Goal: Find specific page/section: Find specific page/section

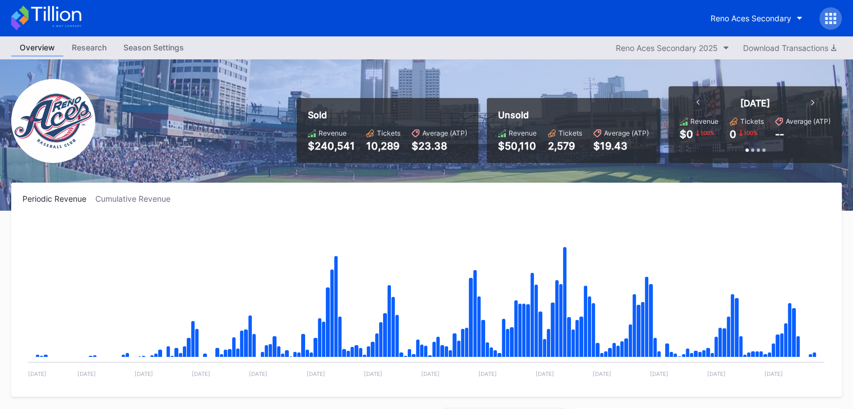
scroll to position [2402, 0]
click at [79, 43] on div "Research" at bounding box center [89, 47] width 52 height 16
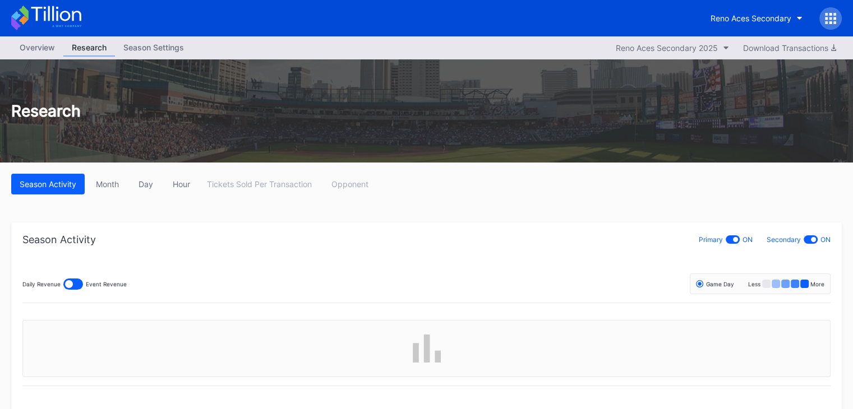
click at [56, 14] on icon at bounding box center [46, 18] width 70 height 25
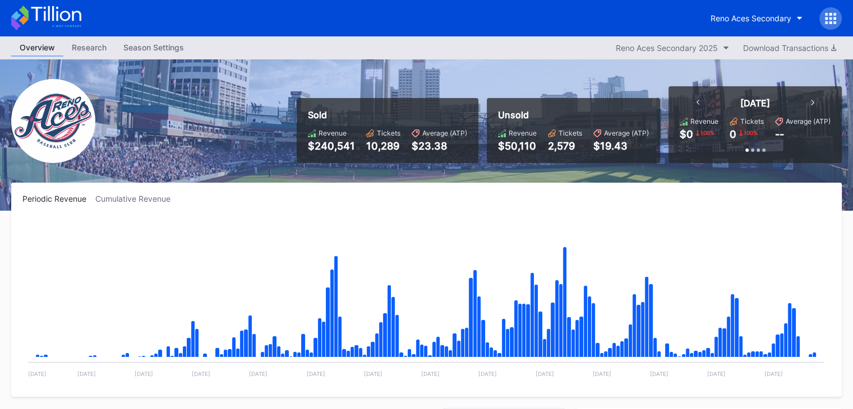
scroll to position [2402, 0]
